Goal: Task Accomplishment & Management: Complete application form

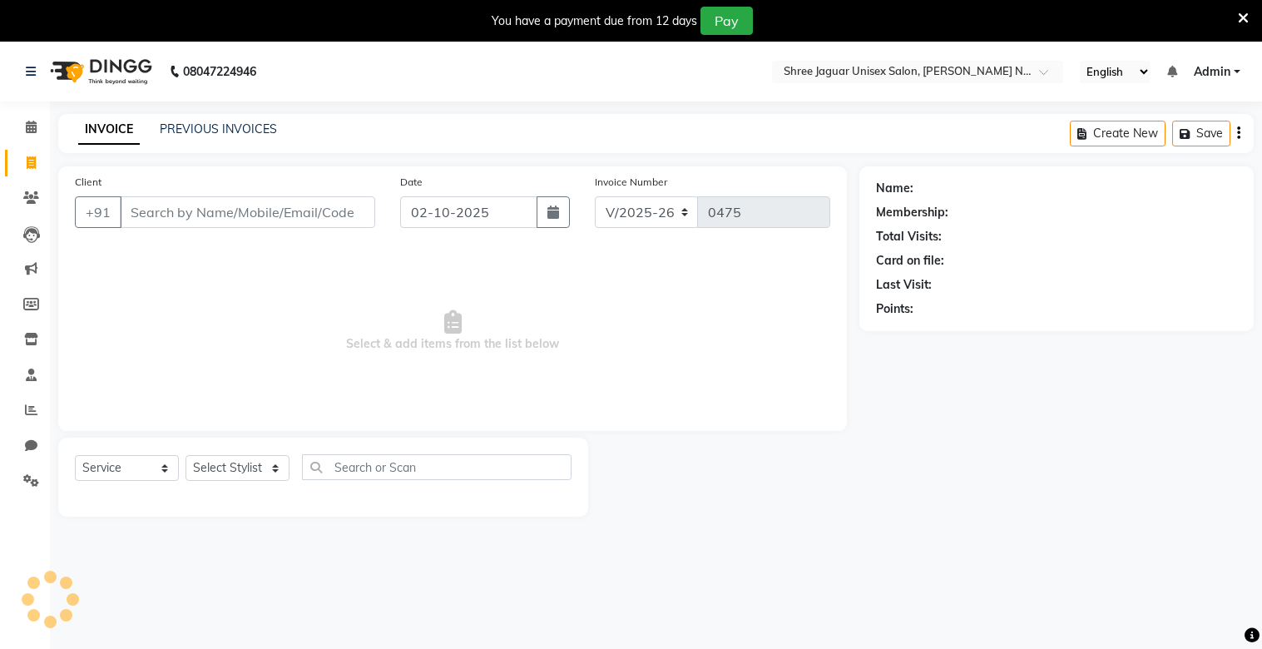
select select "8688"
select select "service"
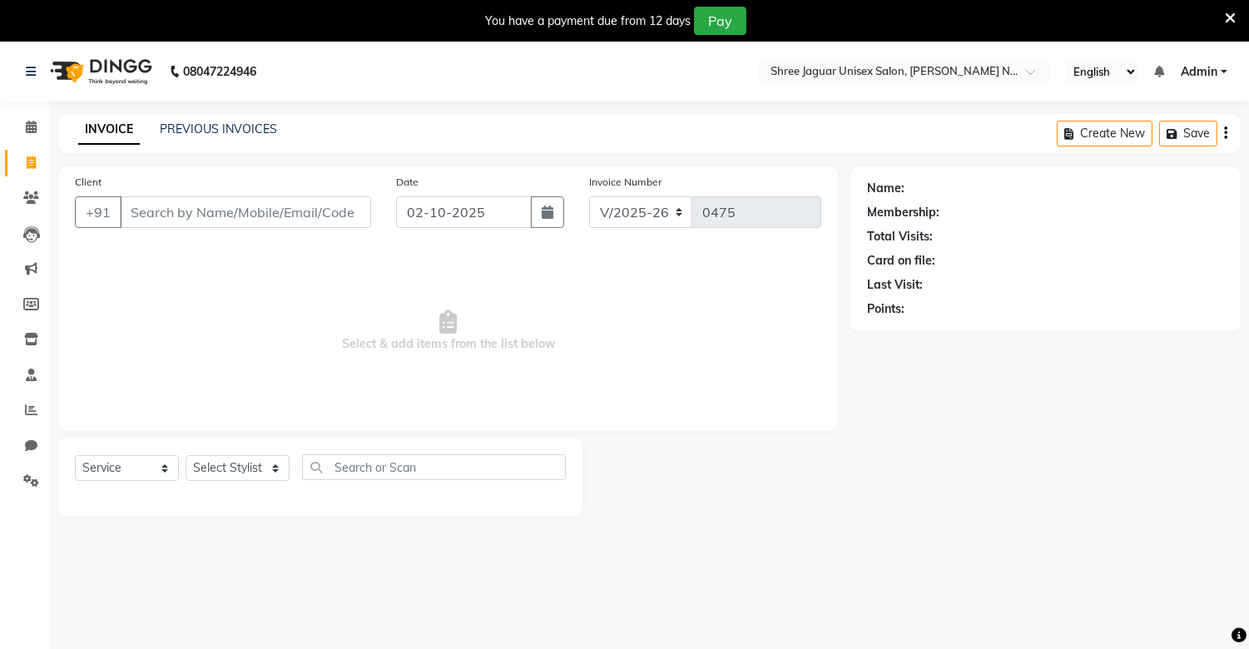
click at [223, 212] on input "Client" at bounding box center [245, 212] width 251 height 32
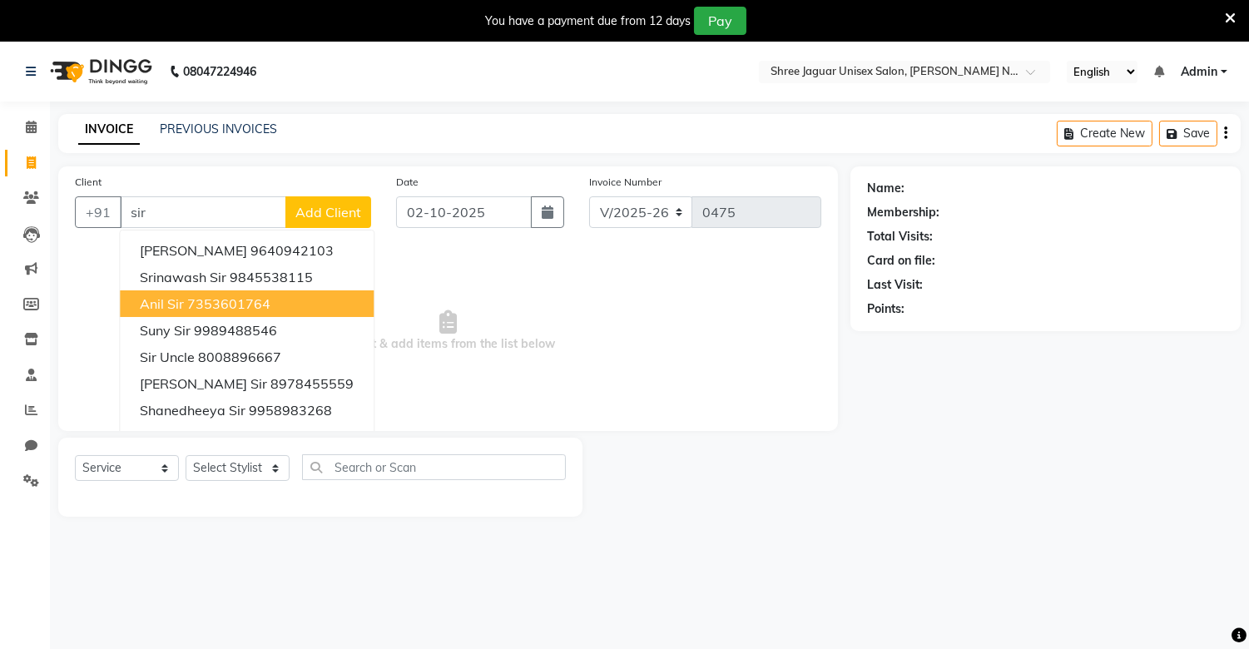
click at [255, 310] on ngb-highlight "7353601764" at bounding box center [228, 303] width 83 height 17
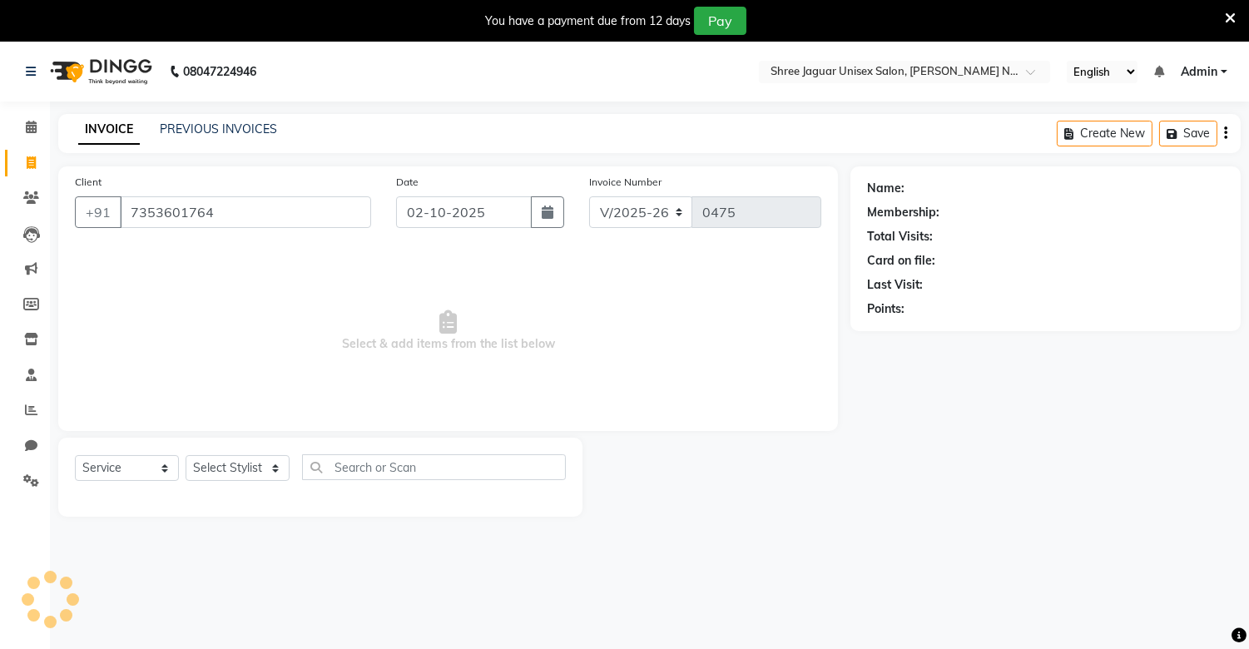
type input "7353601764"
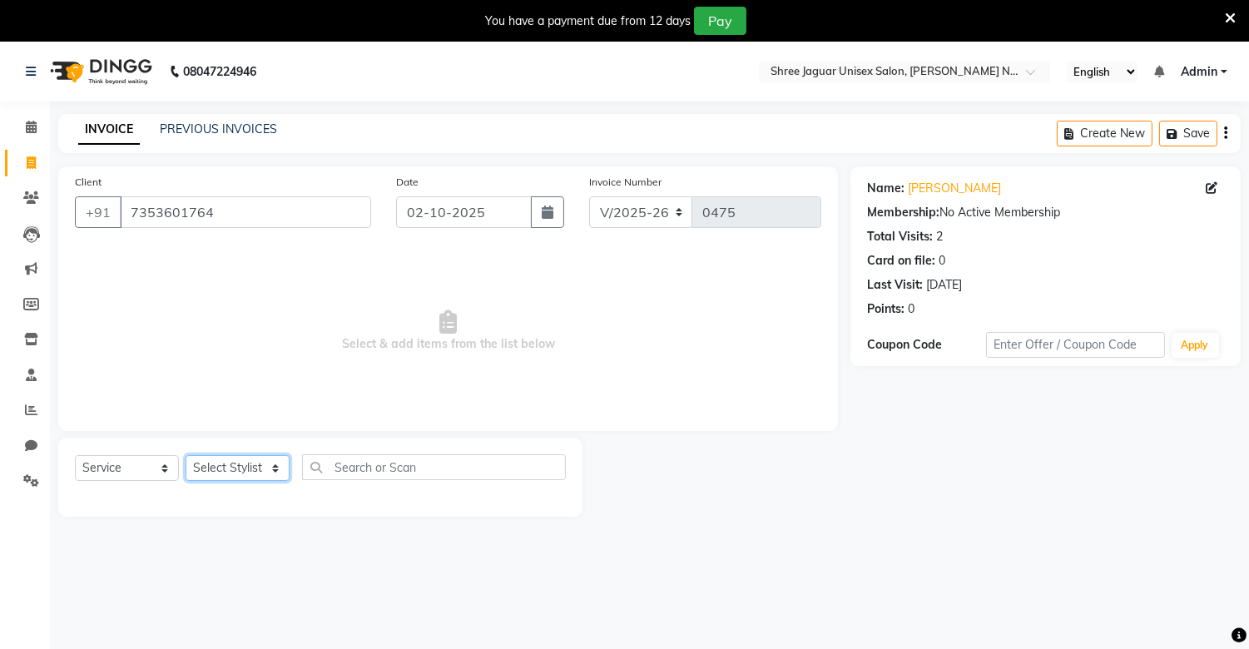
click at [246, 473] on select "Select Stylist [PERSON_NAME] [PERSON_NAME]" at bounding box center [238, 468] width 104 height 26
drag, startPoint x: 245, startPoint y: 611, endPoint x: 284, endPoint y: 466, distance: 149.8
click at [284, 466] on div "08047224946 Select Location × Shree Jaguar Unisex Salon, [PERSON_NAME] Nagar Mi…" at bounding box center [624, 366] width 1249 height 649
click at [284, 466] on select "Select Stylist [PERSON_NAME] [PERSON_NAME]" at bounding box center [238, 468] width 104 height 26
select select "92927"
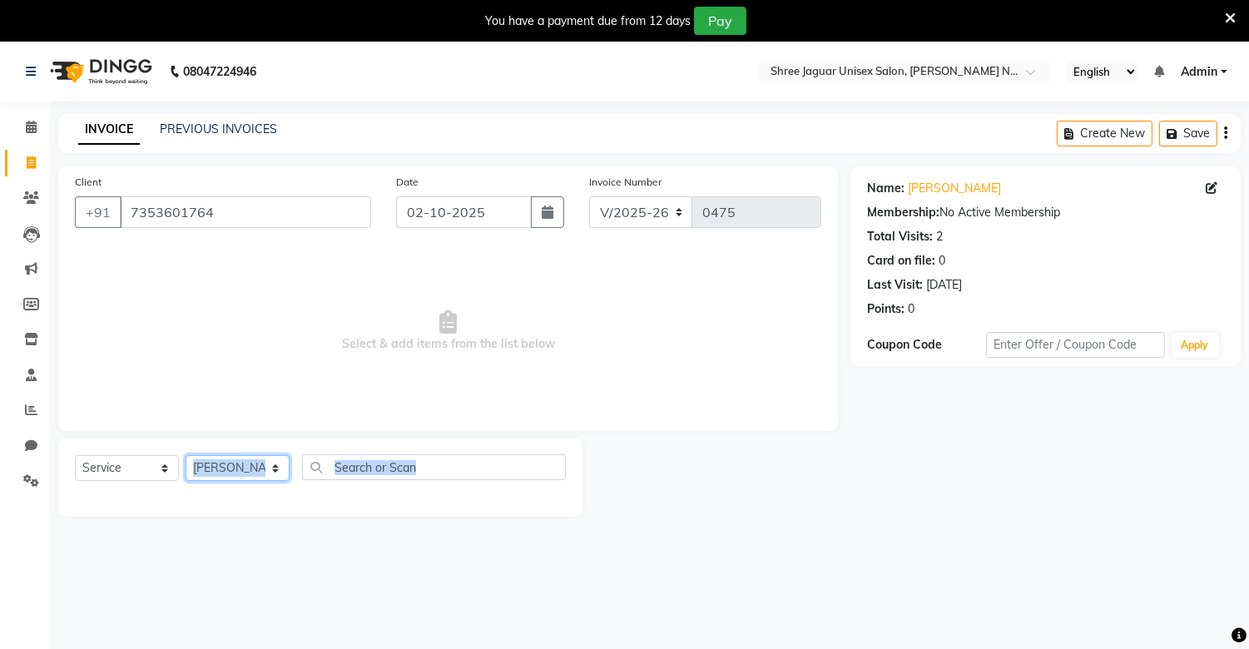
click at [186, 456] on select "Select Stylist [PERSON_NAME] [PERSON_NAME]" at bounding box center [238, 468] width 104 height 26
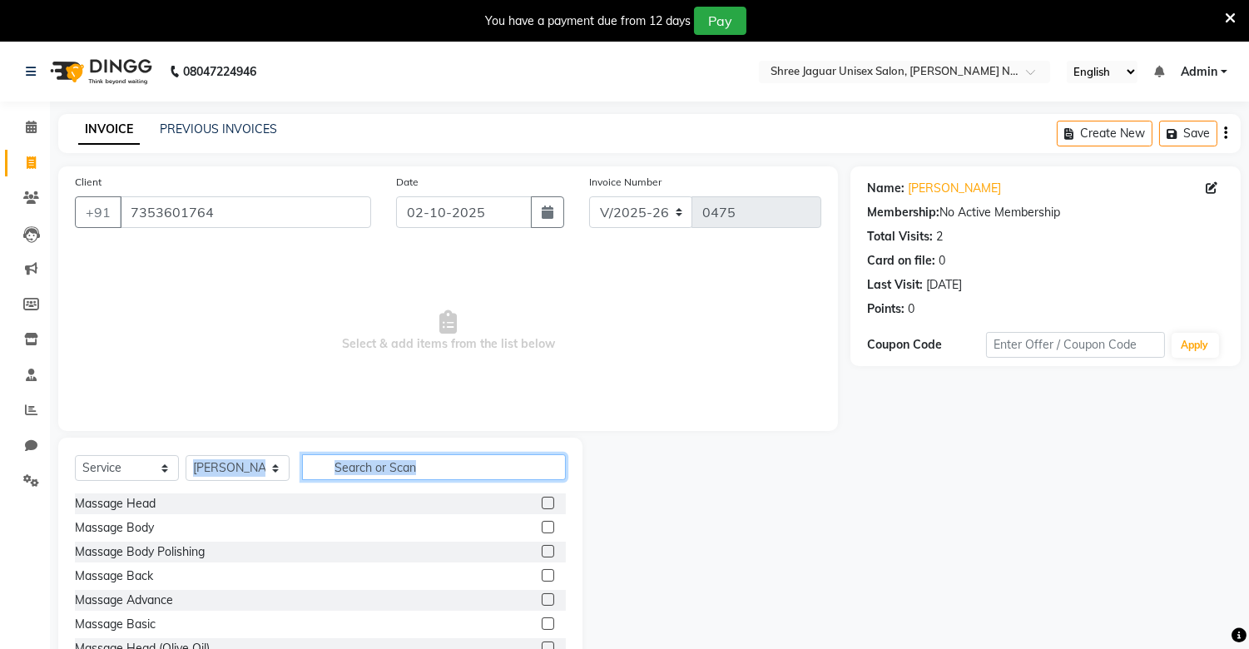
click at [425, 469] on input "text" at bounding box center [434, 467] width 264 height 26
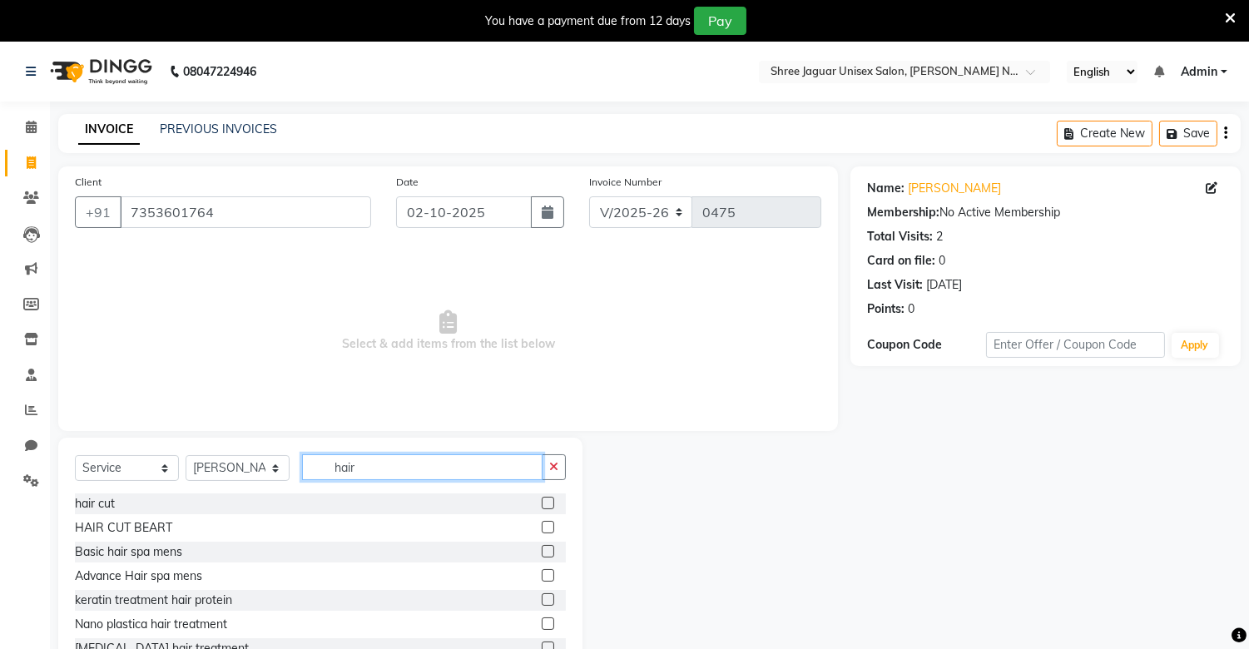
type input "hair"
click at [542, 501] on label at bounding box center [548, 503] width 12 height 12
click at [542, 501] on input "checkbox" at bounding box center [547, 503] width 11 height 11
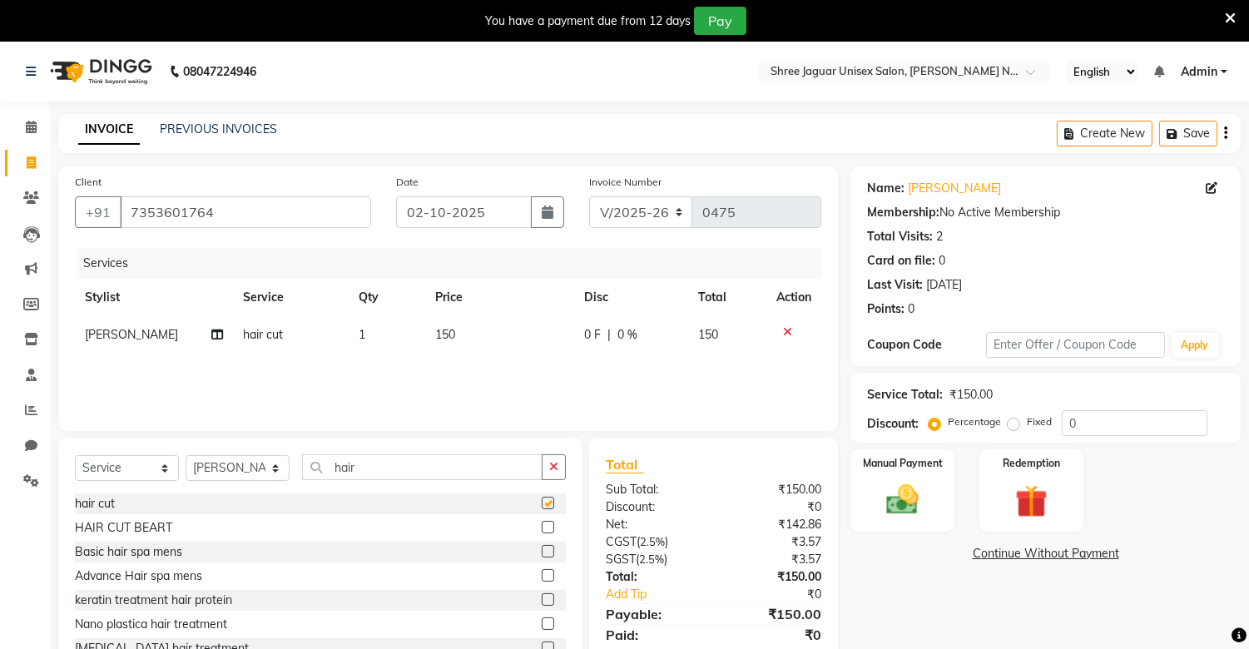
checkbox input "false"
click at [908, 508] on img at bounding box center [902, 500] width 55 height 39
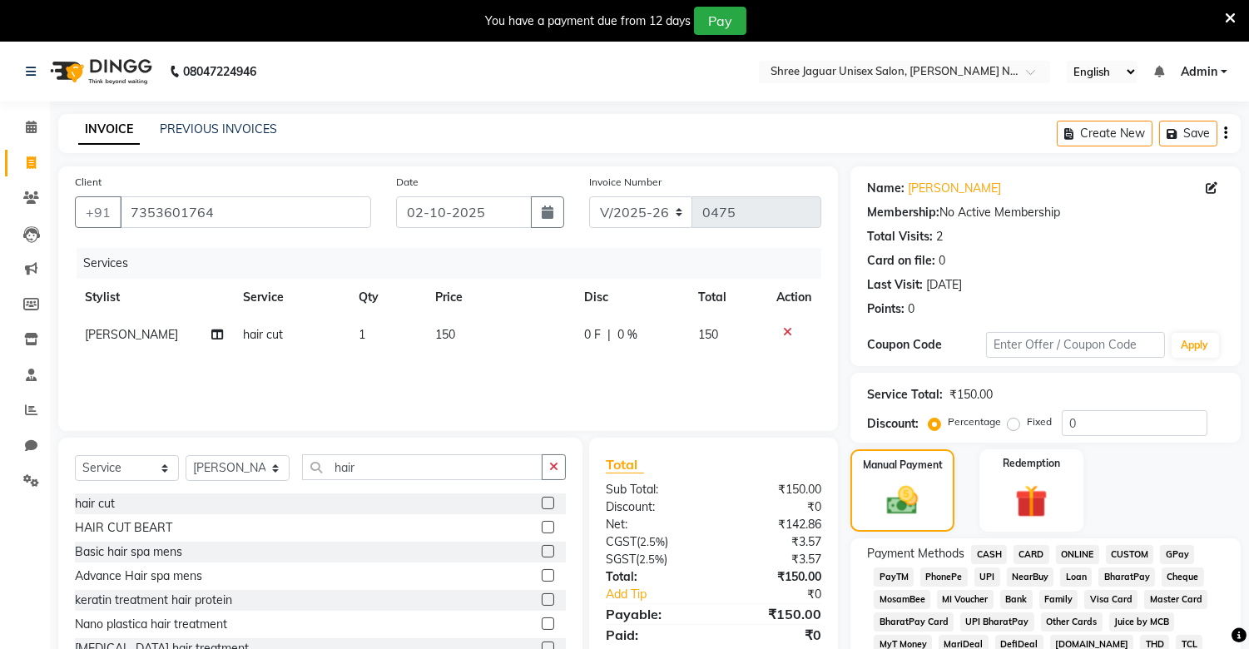
click at [943, 577] on span "PhonePe" at bounding box center [943, 576] width 47 height 19
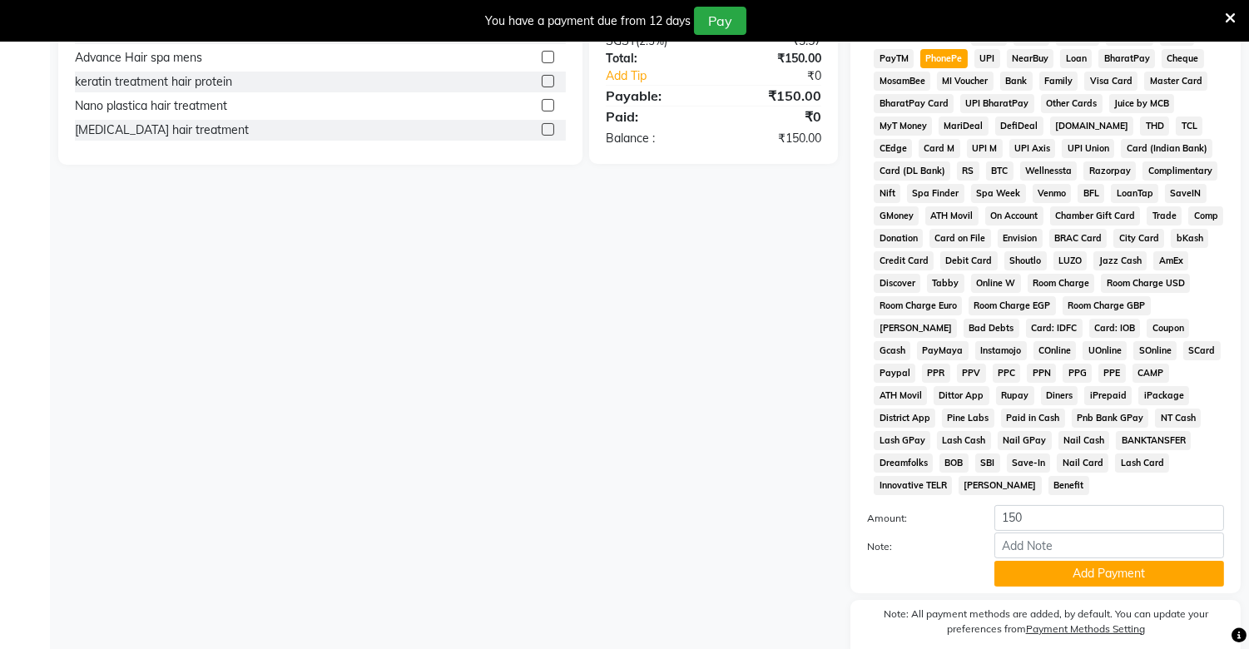
scroll to position [567, 0]
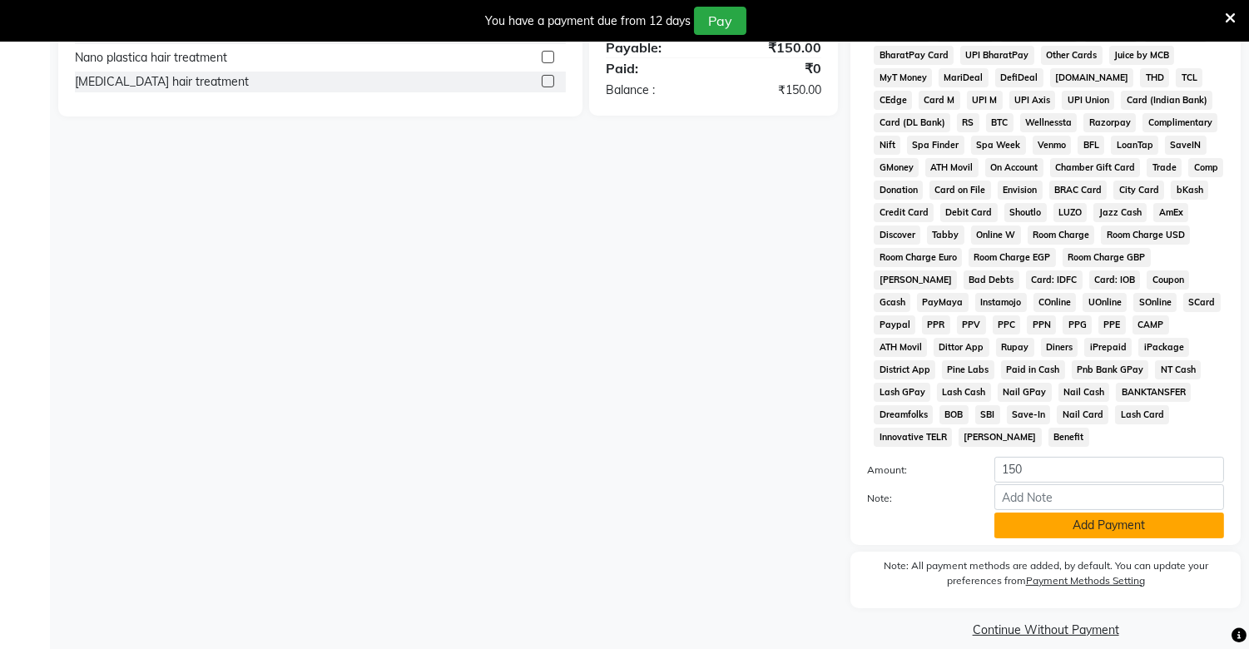
click at [1043, 518] on button "Add Payment" at bounding box center [1109, 526] width 230 height 26
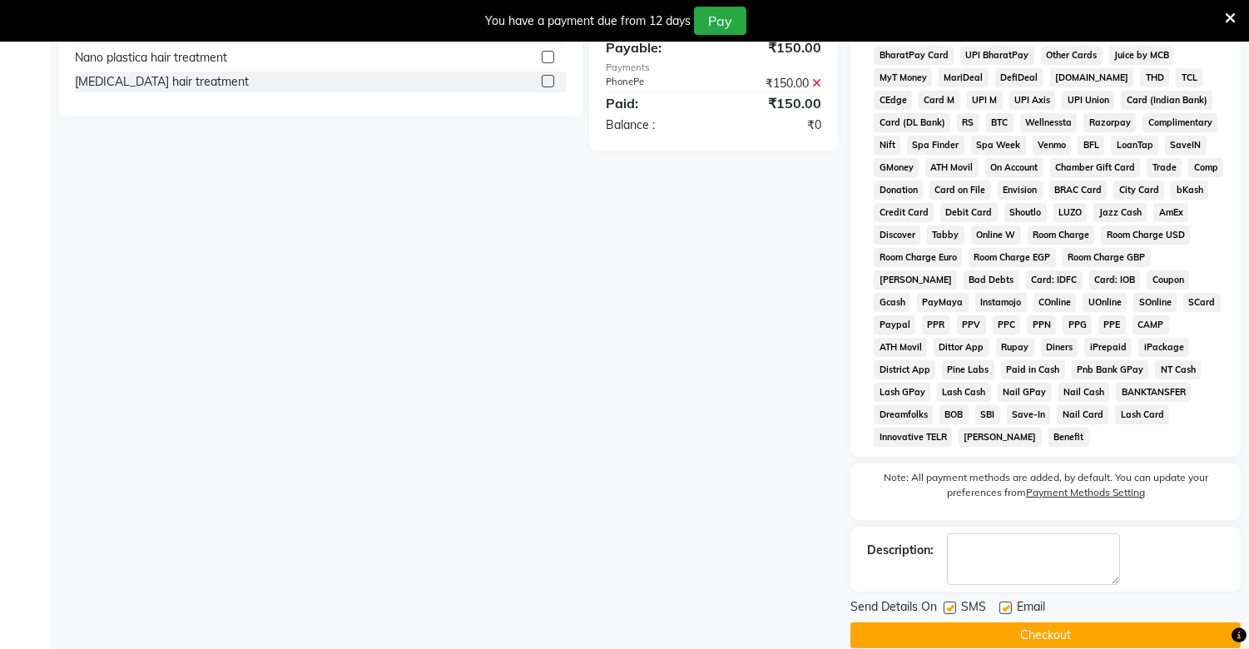
click at [1045, 622] on button "Checkout" at bounding box center [1045, 635] width 390 height 26
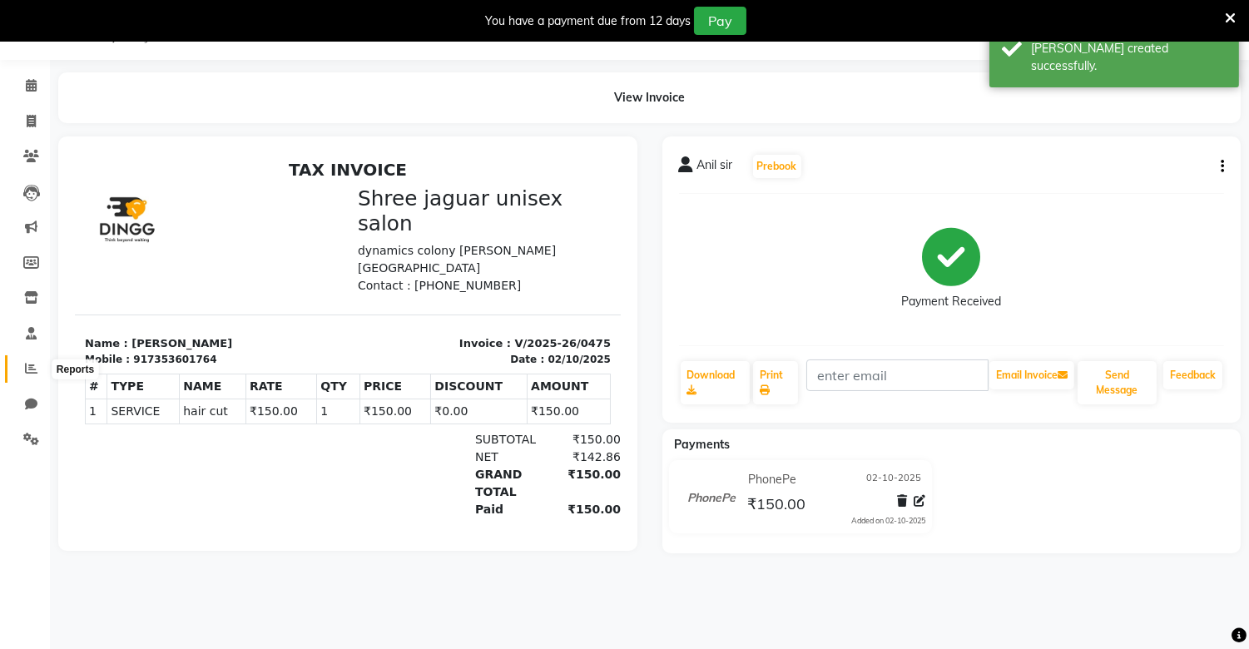
click at [32, 369] on icon at bounding box center [31, 368] width 12 height 12
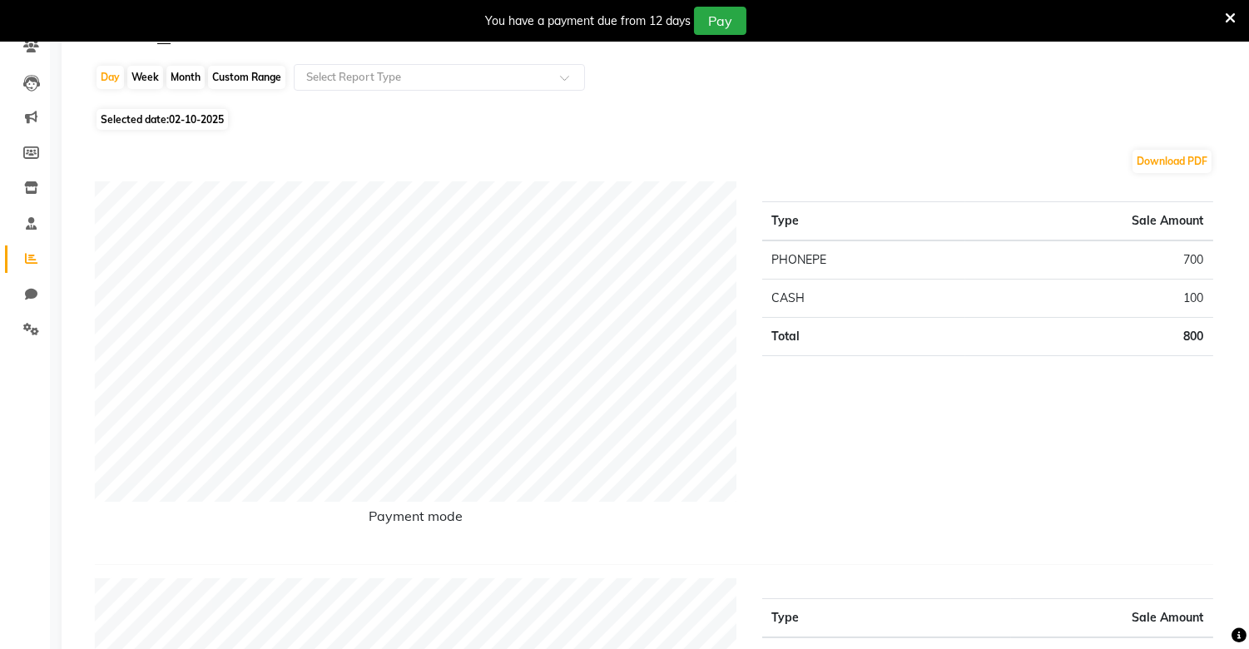
scroll to position [143, 0]
